Goal: Transaction & Acquisition: Purchase product/service

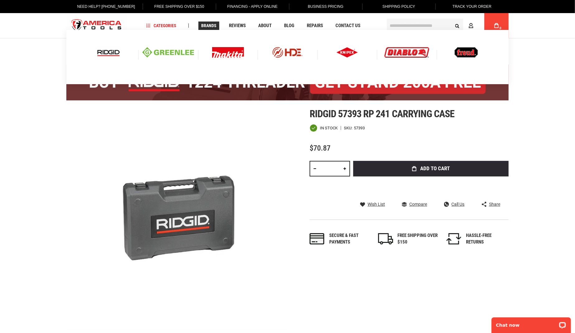
click at [346, 53] on img at bounding box center [347, 52] width 22 height 11
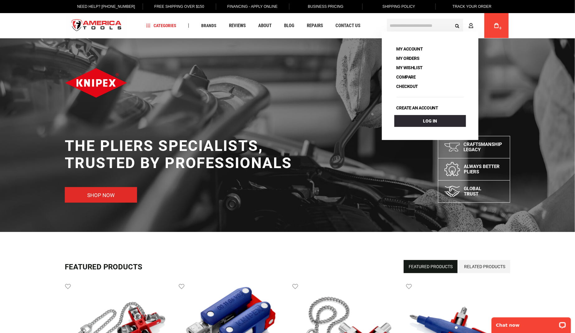
click at [103, 190] on link "Shop now" at bounding box center [101, 195] width 72 height 16
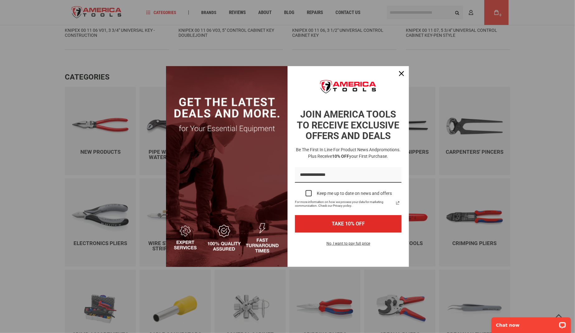
scroll to position [395, 0]
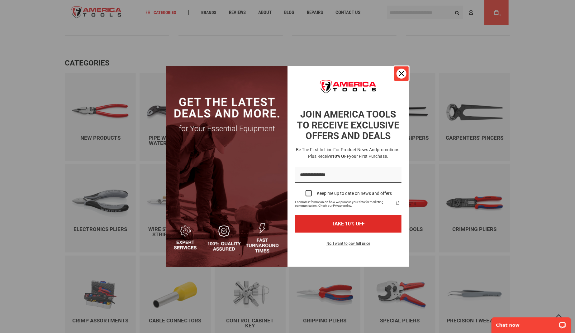
click at [403, 72] on icon "close icon" at bounding box center [401, 73] width 5 height 5
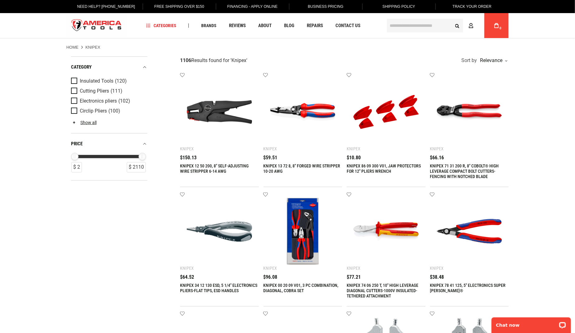
scroll to position [2, 0]
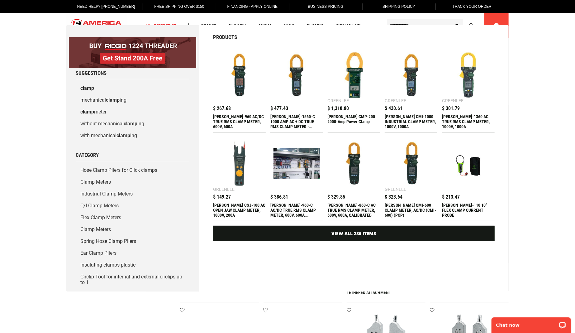
type input "**********"
click at [451, 20] on button "Search" at bounding box center [457, 26] width 12 height 12
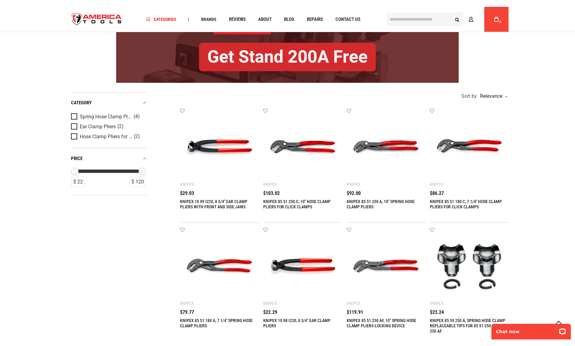
scroll to position [75, 0]
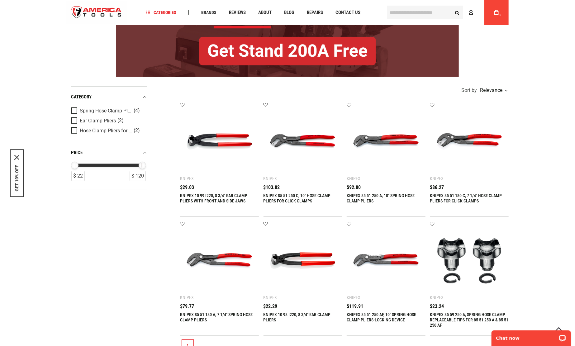
click at [386, 141] on img at bounding box center [386, 141] width 66 height 66
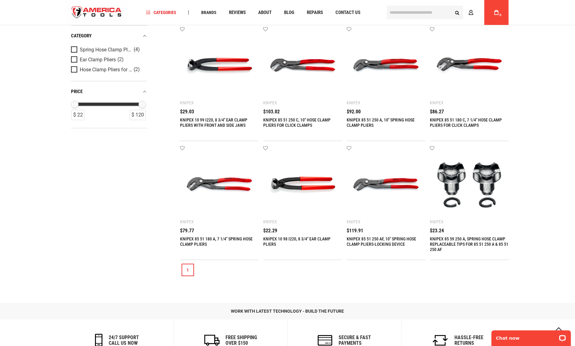
scroll to position [153, 0]
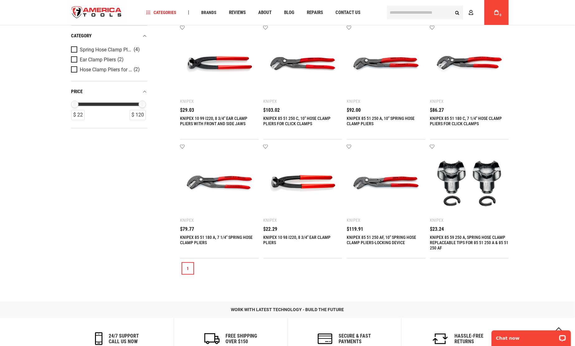
click at [377, 63] on img at bounding box center [386, 64] width 66 height 66
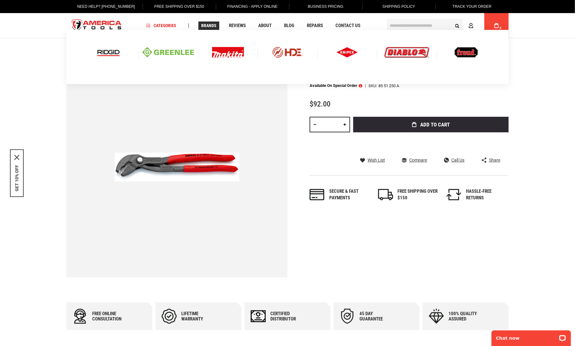
click at [109, 52] on img at bounding box center [109, 52] width 26 height 11
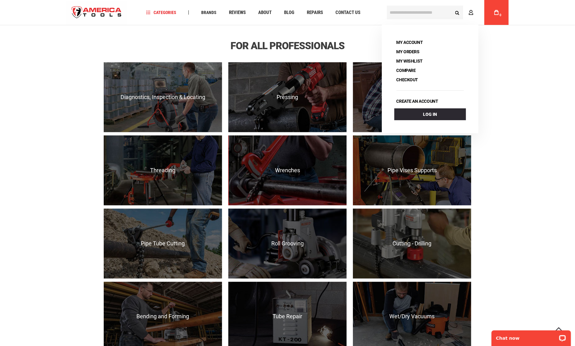
scroll to position [299, 0]
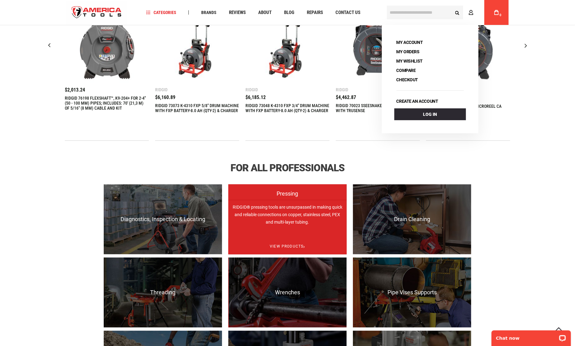
click at [307, 214] on p "RIDGID® pressing tools are unsurpassed in making quick and reliable connections…" at bounding box center [287, 235] width 118 height 70
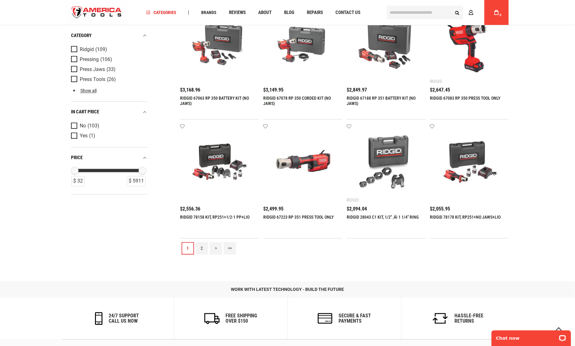
scroll to position [626, 0]
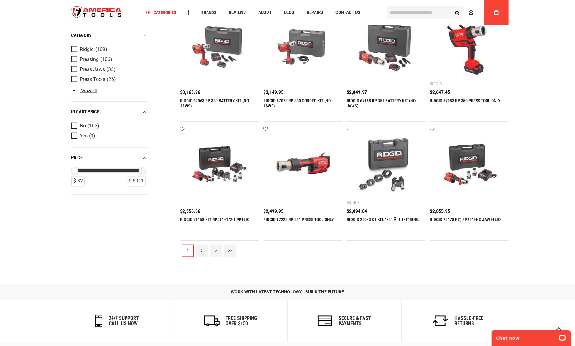
click at [202, 251] on link "2" at bounding box center [202, 251] width 12 height 12
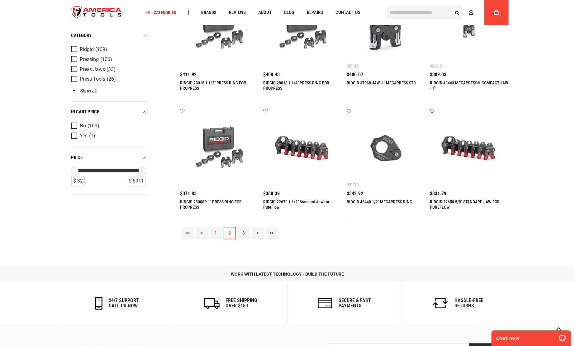
scroll to position [638, 0]
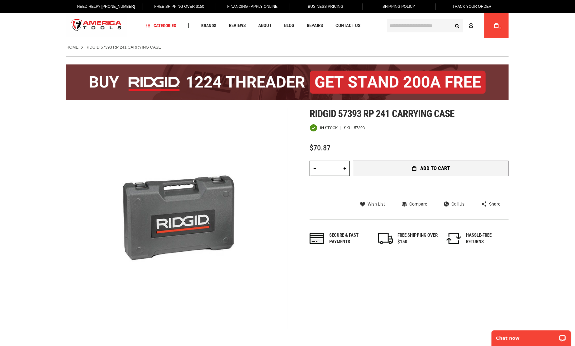
click at [384, 169] on button "Add to Cart" at bounding box center [430, 169] width 155 height 16
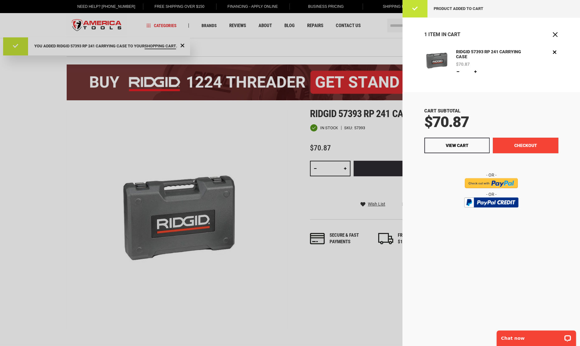
click at [515, 148] on button "Checkout" at bounding box center [525, 146] width 65 height 16
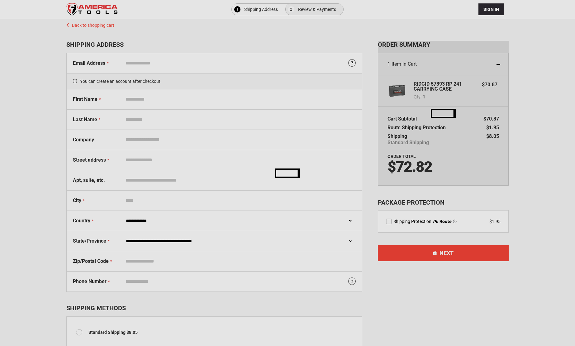
select select "**"
